Goal: Task Accomplishment & Management: Manage account settings

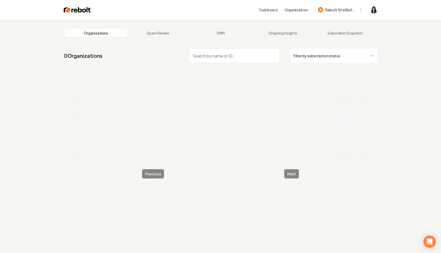
click at [346, 53] on html "Dashboard Organization Rebolt Site Builder Organizations Spam Review SMM Ongoin…" at bounding box center [220, 126] width 441 height 253
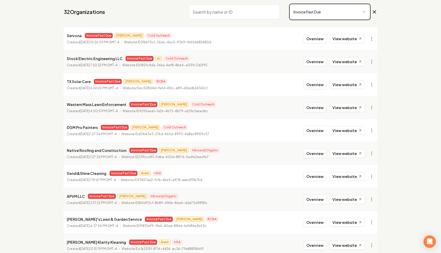
scroll to position [69, 0]
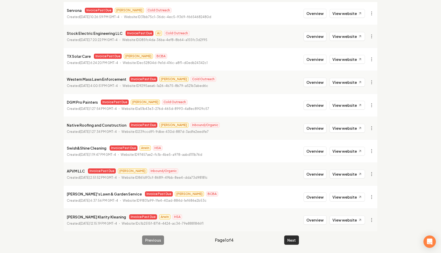
click at [288, 238] on button "Next" at bounding box center [291, 239] width 15 height 9
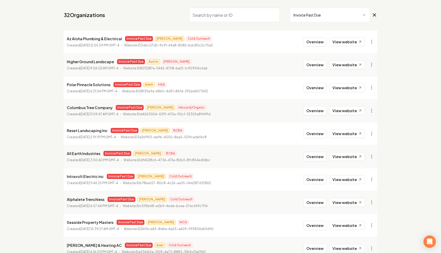
scroll to position [69, 0]
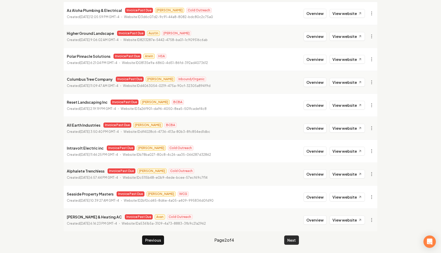
click at [289, 242] on button "Next" at bounding box center [291, 239] width 15 height 9
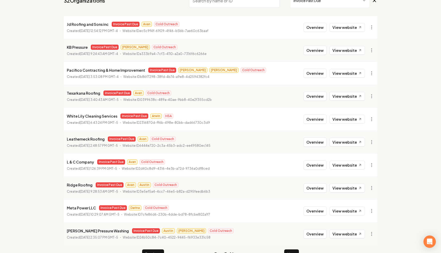
scroll to position [51, 0]
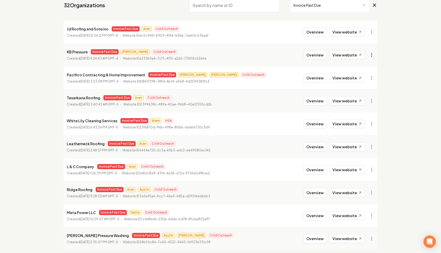
click at [369, 56] on html "Dashboard Organization Rebolt Site Builder Organizations Spam Review SMM Ongoin…" at bounding box center [220, 75] width 441 height 253
click at [362, 98] on link "View in Stripe" at bounding box center [359, 99] width 33 height 8
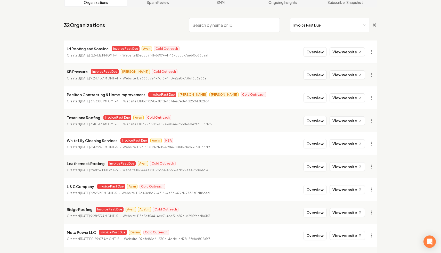
scroll to position [20, 0]
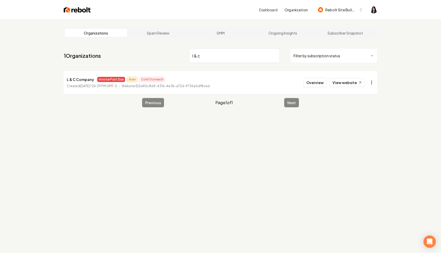
type input "l & c"
click at [373, 86] on html "Dashboard Organization Rebolt Site Builder Organizations Spam Review SMM Ongoin…" at bounding box center [220, 126] width 441 height 253
click at [361, 128] on link "View in Stripe" at bounding box center [359, 127] width 33 height 8
click at [369, 81] on html "Dashboard Organization Rebolt Site Builder Organizations Spam Review SMM Ongoin…" at bounding box center [220, 126] width 441 height 253
click at [393, 128] on html "Dashboard Organization Rebolt Site Builder Organizations Spam Review SMM Ongoin…" at bounding box center [220, 126] width 441 height 253
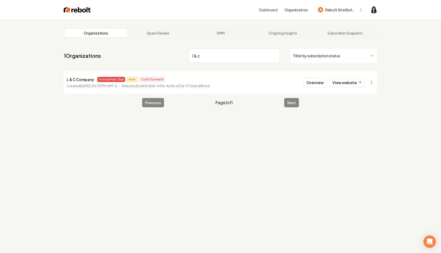
click at [273, 55] on input "l & c" at bounding box center [234, 55] width 91 height 14
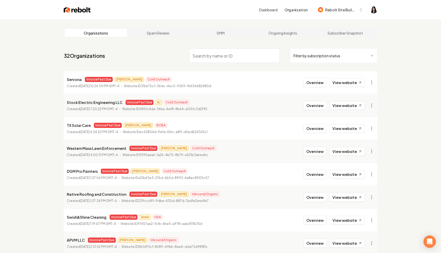
click at [232, 55] on input "search" at bounding box center [234, 55] width 91 height 14
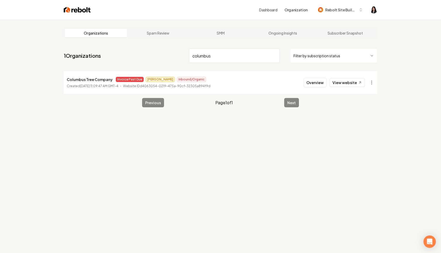
type input "columbus"
click at [373, 83] on html "Dashboard Organization Rebolt Site Builder Organizations Spam Review SMM Ongoin…" at bounding box center [220, 126] width 441 height 253
click at [364, 151] on div "Disable Site" at bounding box center [359, 152] width 33 height 8
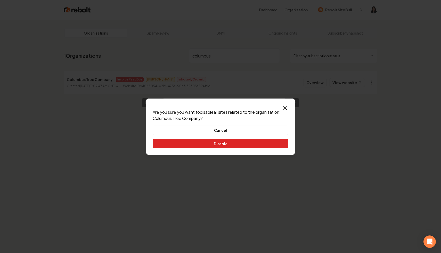
click at [268, 139] on button "Disable" at bounding box center [221, 143] width 136 height 9
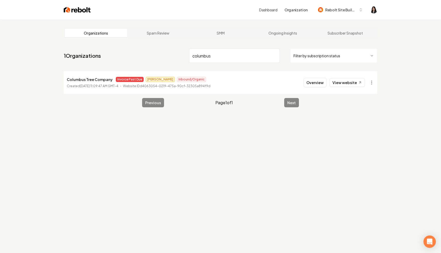
click at [271, 56] on input "columbus" at bounding box center [234, 55] width 91 height 14
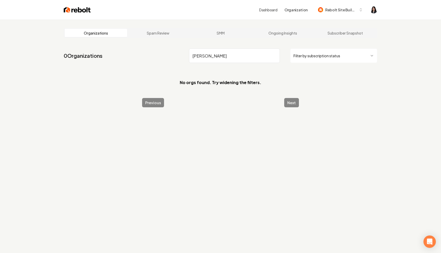
type input "kays"
click at [272, 55] on input "kays" at bounding box center [234, 55] width 91 height 14
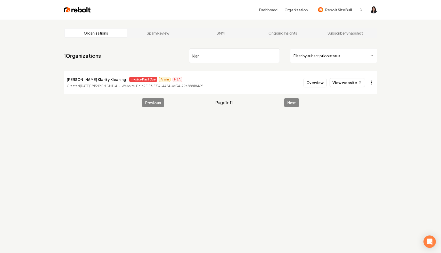
click at [370, 83] on html "Dashboard Organization Rebolt Site Builder Organizations Spam Review SMM Ongoin…" at bounding box center [220, 126] width 441 height 253
click at [364, 118] on link "View in Clerk" at bounding box center [359, 119] width 33 height 8
drag, startPoint x: 212, startPoint y: 59, endPoint x: 164, endPoint y: 43, distance: 50.9
click at [164, 43] on main "Organizations Spam Review SMM Ongoing Insights Subscriber Snapshot 1 Organizati…" at bounding box center [220, 68] width 330 height 96
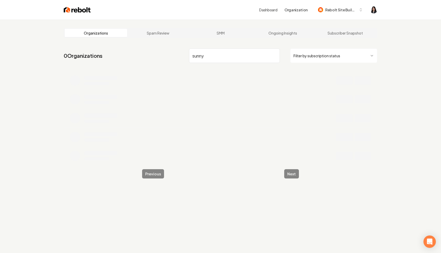
type input "sunny"
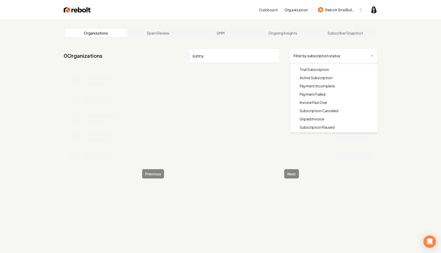
click at [351, 55] on html "Dashboard Organization Rebolt Site Builder Organizations Spam Review SMM Ongoin…" at bounding box center [220, 126] width 441 height 253
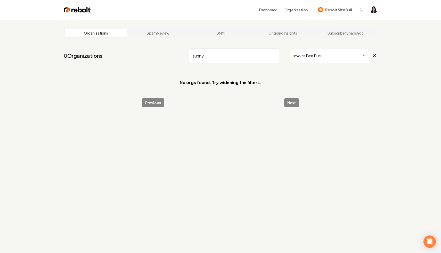
click at [273, 56] on input "sunny" at bounding box center [234, 55] width 91 height 14
drag, startPoint x: 204, startPoint y: 55, endPoint x: 175, endPoint y: 42, distance: 32.4
click at [175, 43] on main "Organizations Spam Review SMM Ongoing Insights Subscriber Snapshot 0 Organizati…" at bounding box center [220, 68] width 330 height 96
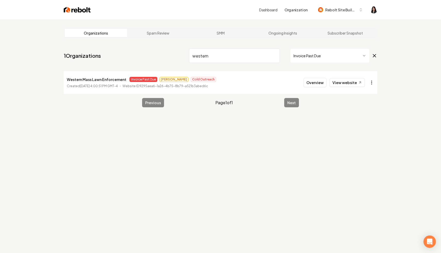
type input "western"
click at [372, 82] on html "Dashboard Organization Rebolt Site Builder Organizations Spam Review SMM Ongoin…" at bounding box center [220, 126] width 441 height 253
click at [363, 126] on link "View in Stripe" at bounding box center [359, 127] width 33 height 8
click at [376, 57] on icon at bounding box center [374, 56] width 6 height 6
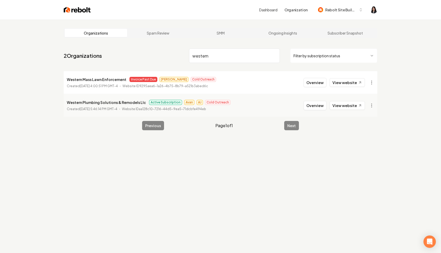
click at [272, 54] on input "western" at bounding box center [234, 55] width 91 height 14
